Goal: Task Accomplishment & Management: Complete application form

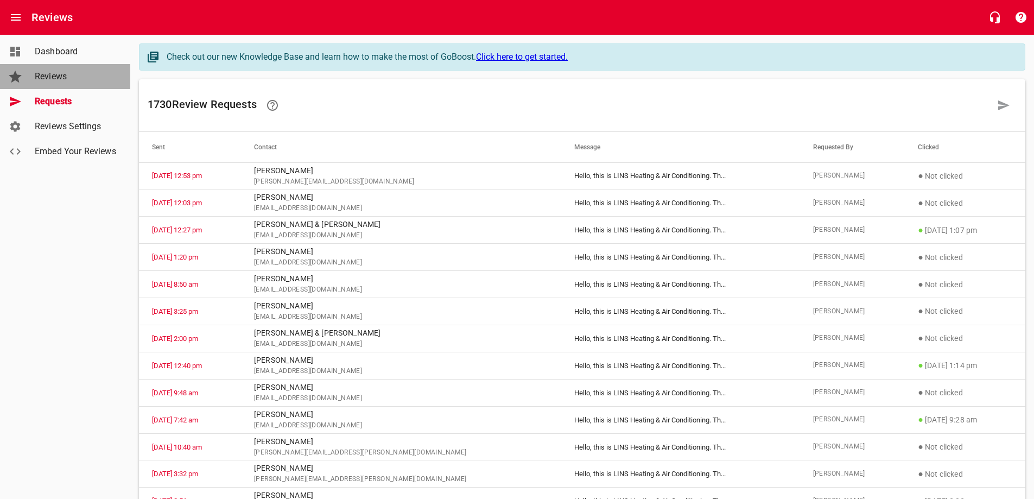
click at [59, 76] on span "Reviews" at bounding box center [76, 76] width 83 height 13
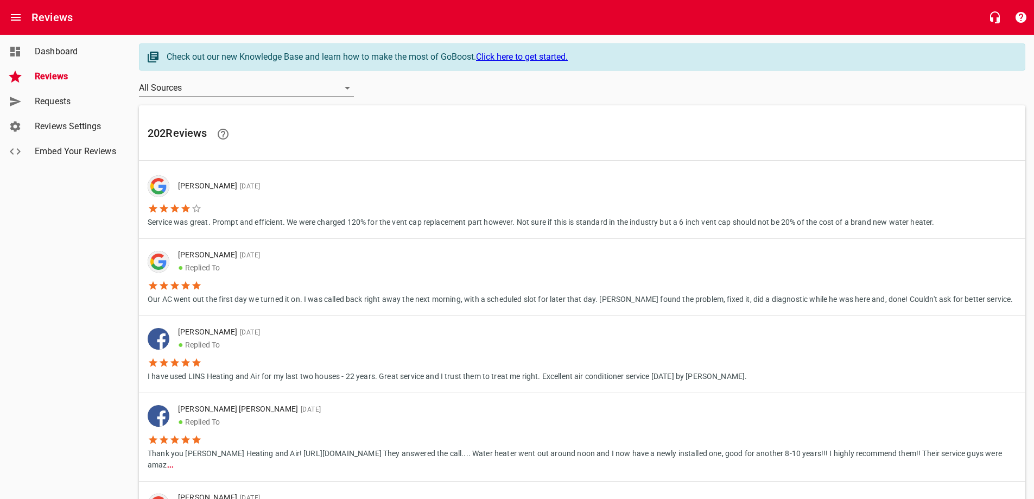
click at [61, 99] on span "Requests" at bounding box center [76, 101] width 83 height 13
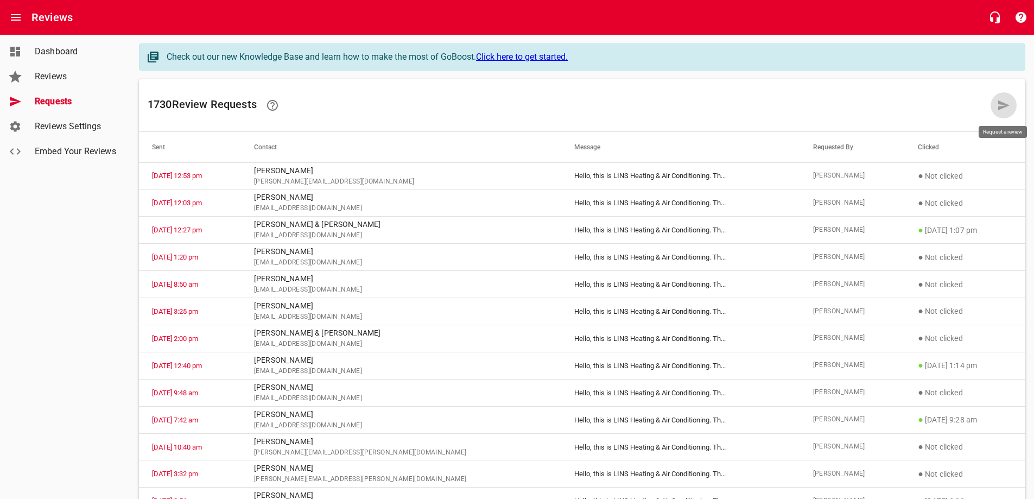
click at [1003, 105] on icon at bounding box center [1003, 105] width 13 height 13
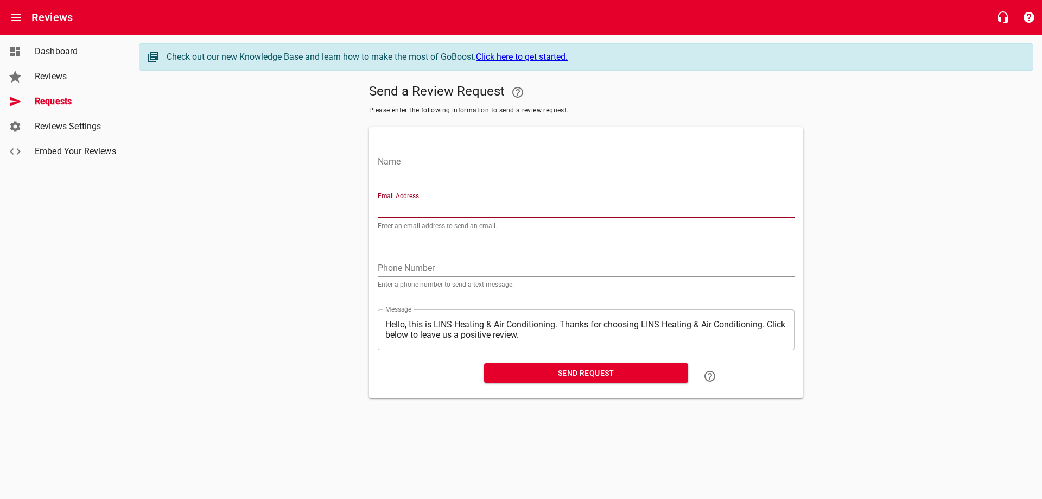
paste input "[EMAIL_ADDRESS][DOMAIN_NAME]"
type input "[EMAIL_ADDRESS][DOMAIN_NAME]"
click at [435, 159] on input "Name" at bounding box center [586, 161] width 417 height 17
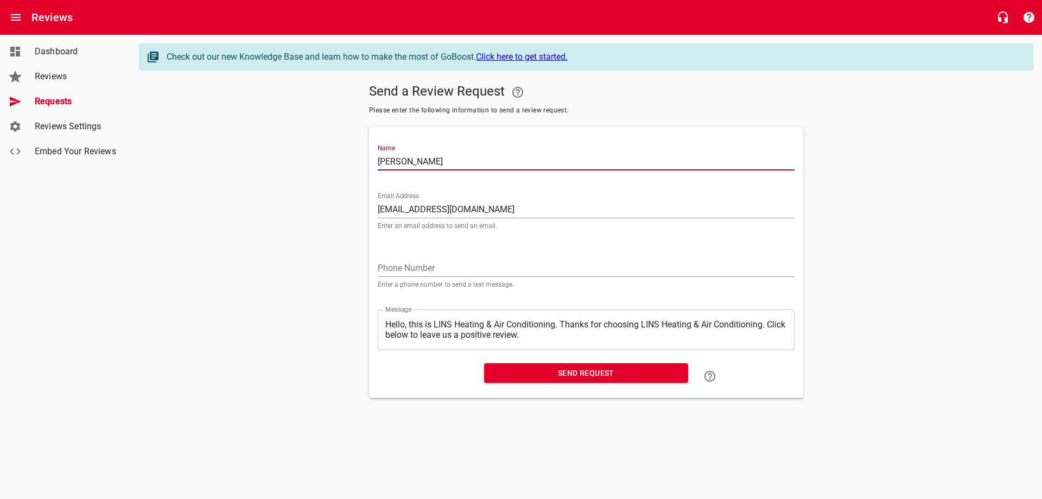
type input "[PERSON_NAME]"
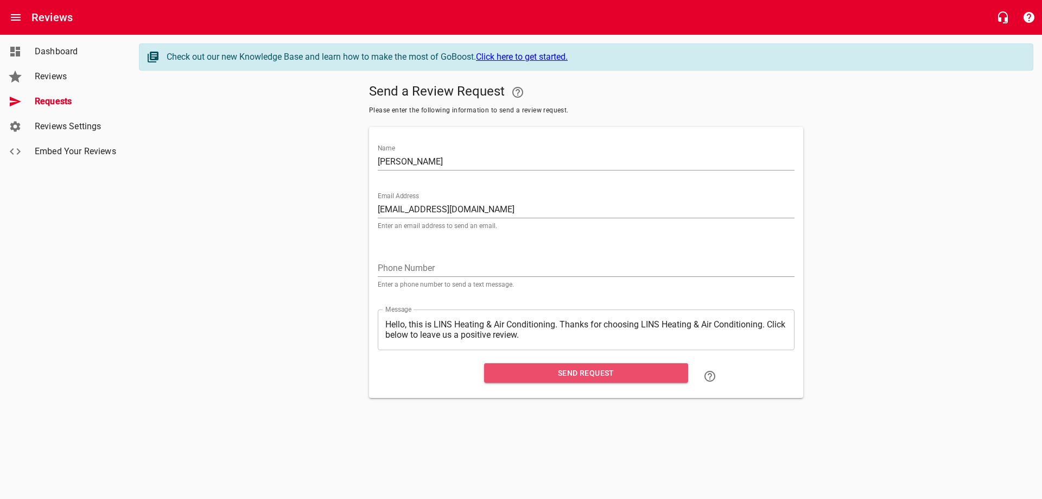
click at [580, 371] on span "Send Request" at bounding box center [586, 373] width 187 height 14
